Goal: Task Accomplishment & Management: Use online tool/utility

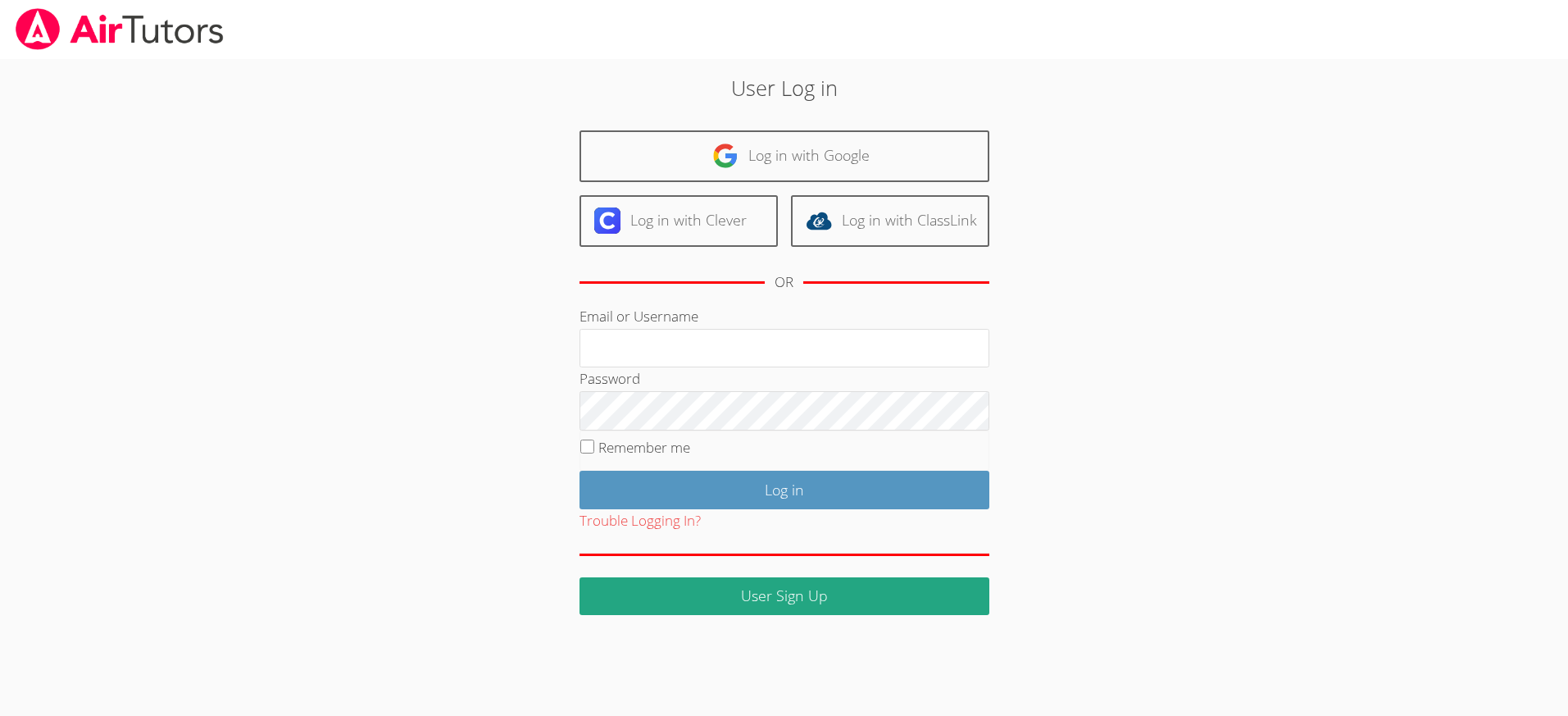
type input "[EMAIL_ADDRESS][DOMAIN_NAME]"
click at [584, 439] on input "Remember me" at bounding box center [587, 446] width 14 height 14
checkbox input "true"
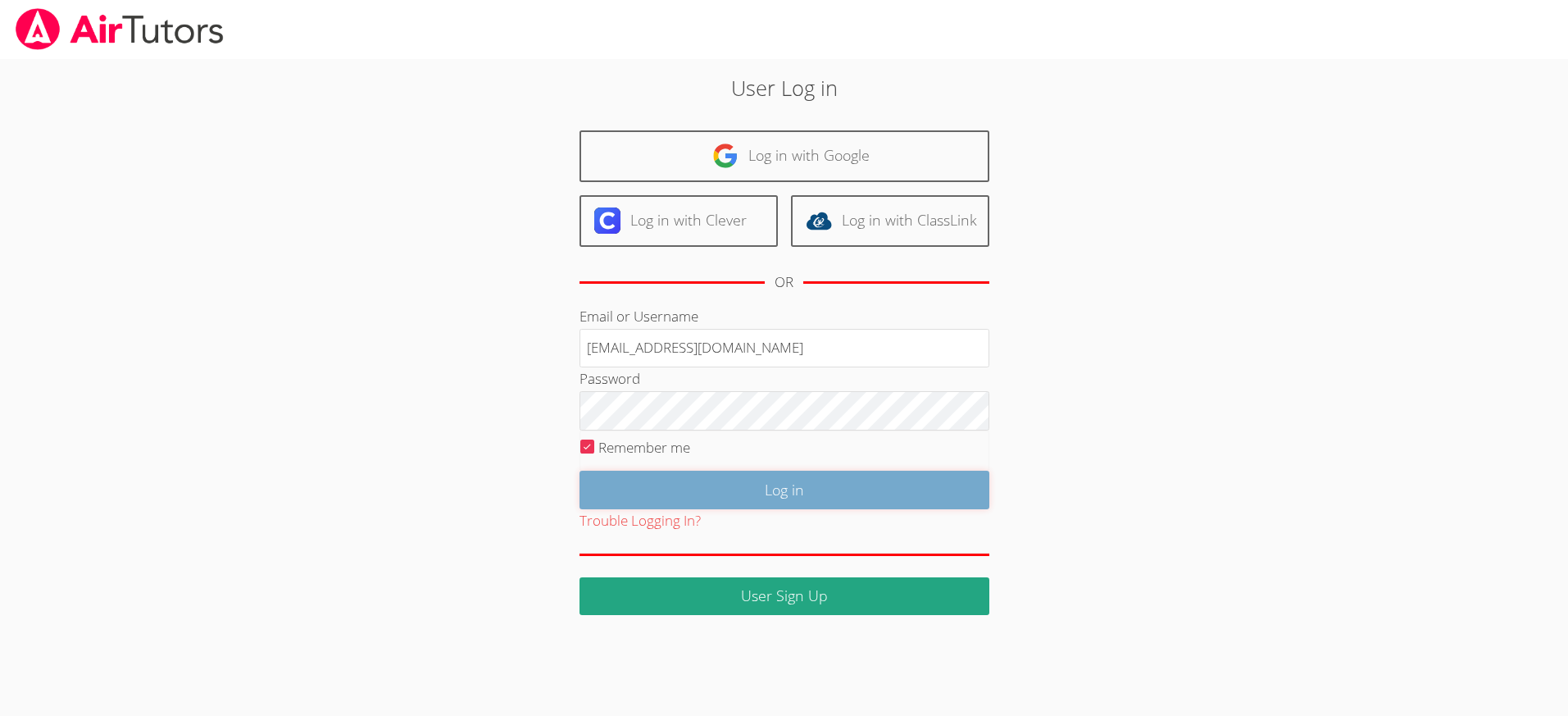
click at [815, 489] on input "Log in" at bounding box center [784, 489] width 410 height 38
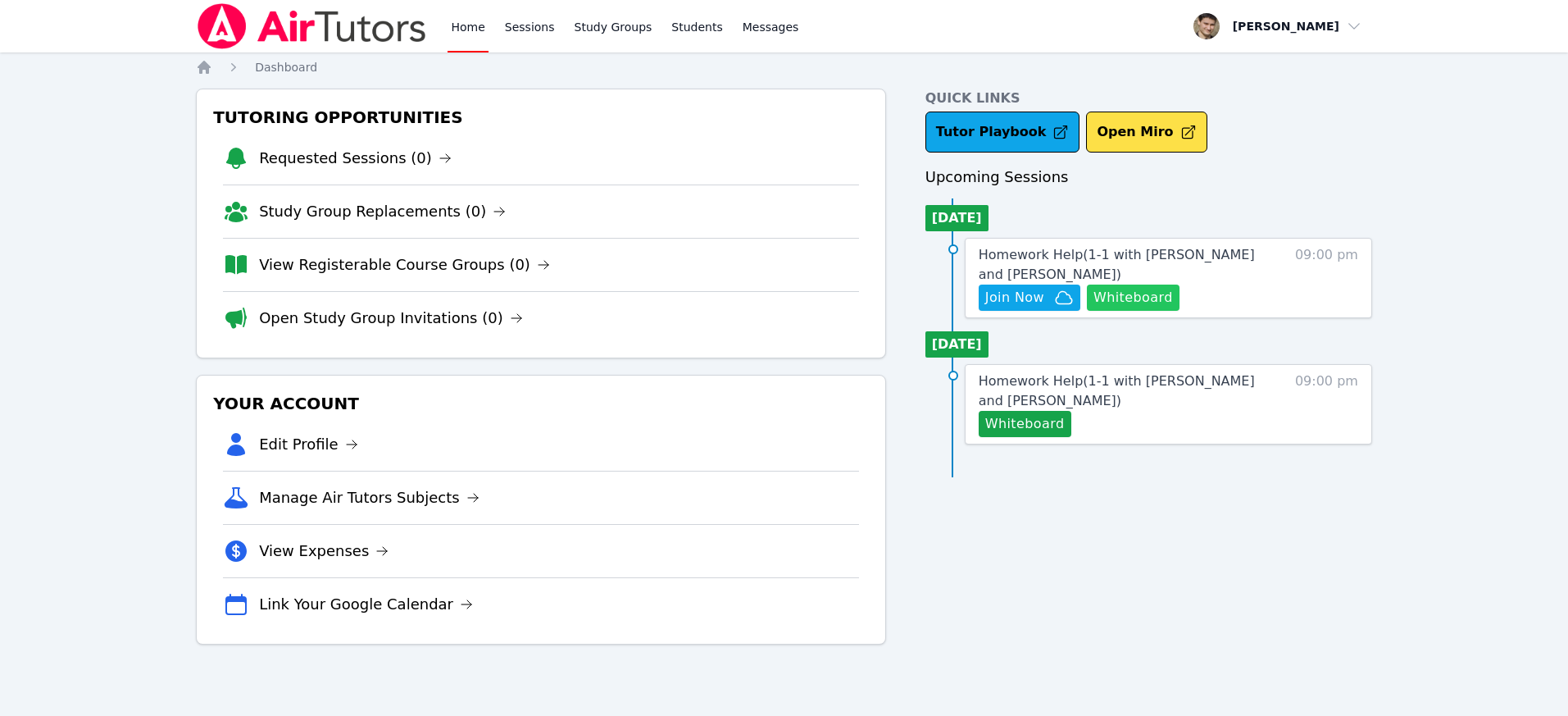
click at [1127, 299] on button "Whiteboard" at bounding box center [1132, 298] width 93 height 26
